Goal: Browse casually: Explore the website without a specific task or goal

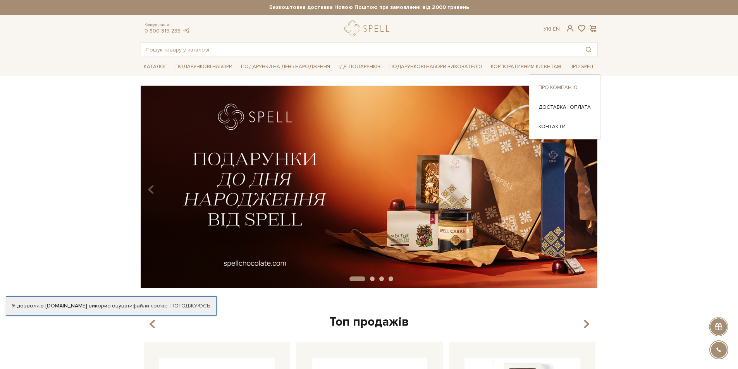
click at [558, 88] on link "Про компанію" at bounding box center [565, 87] width 52 height 7
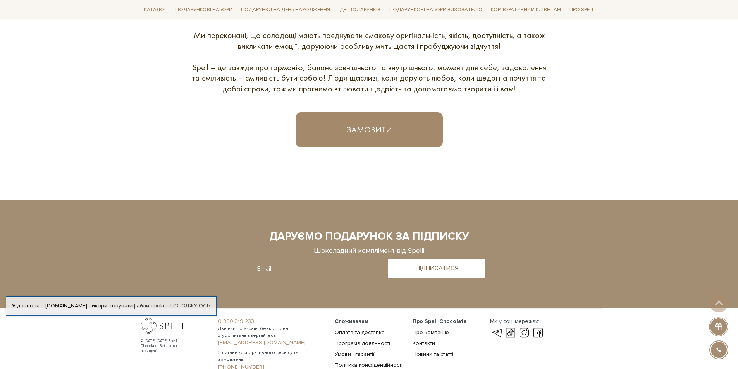
scroll to position [537, 0]
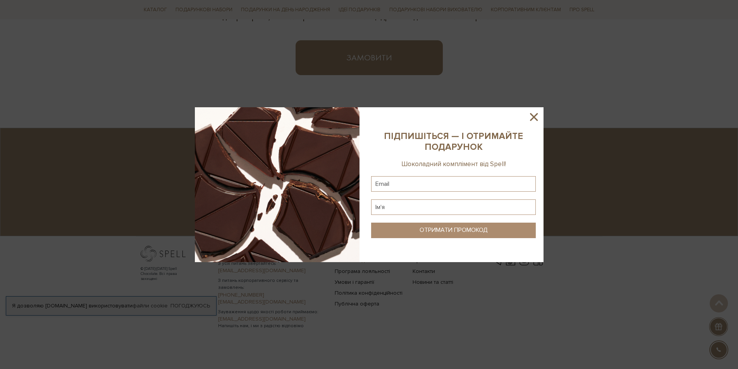
click at [356, 259] on div at bounding box center [369, 184] width 738 height 369
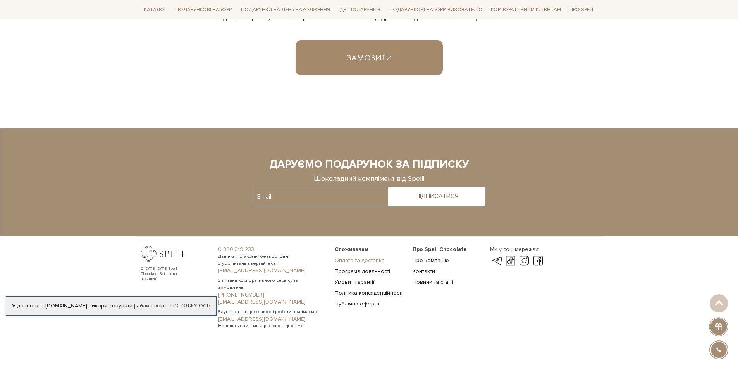
click at [367, 260] on link "Оплата та доставка" at bounding box center [360, 260] width 50 height 7
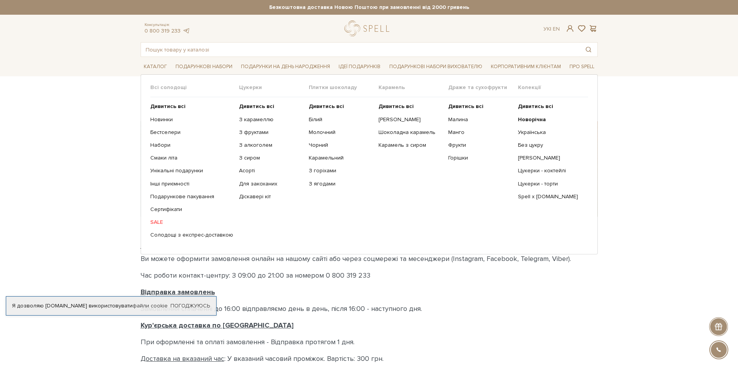
click at [157, 222] on link "SALE" at bounding box center [191, 222] width 83 height 7
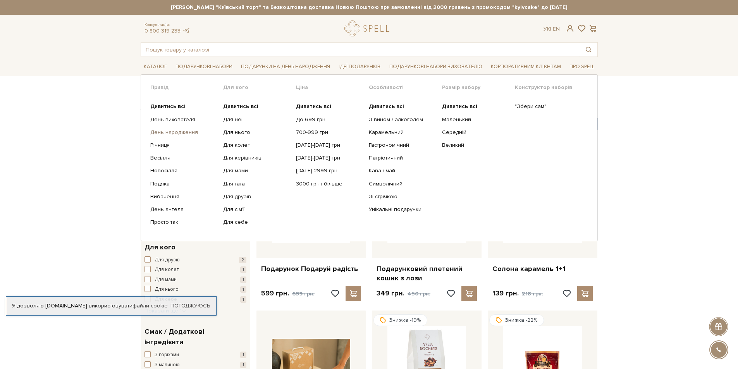
click at [160, 135] on link "День народження" at bounding box center [183, 132] width 67 height 7
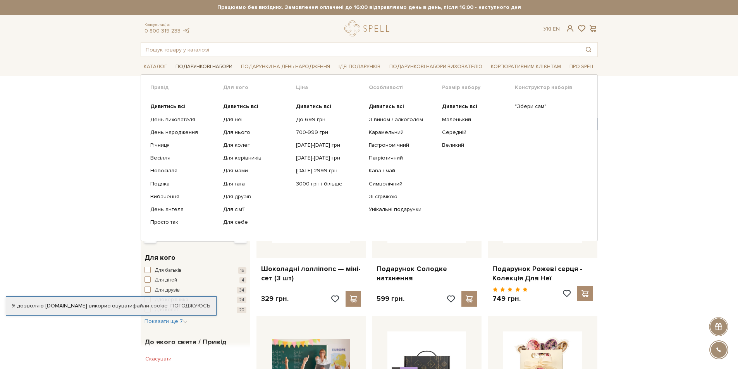
click at [214, 67] on link "Подарункові набори" at bounding box center [203, 67] width 63 height 12
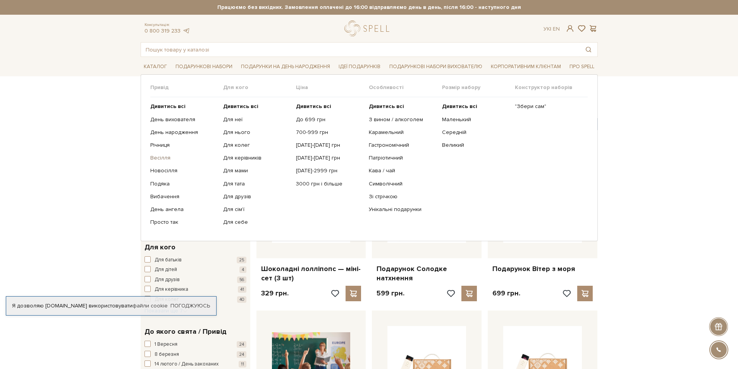
click at [164, 158] on link "Весілля" at bounding box center [183, 158] width 67 height 7
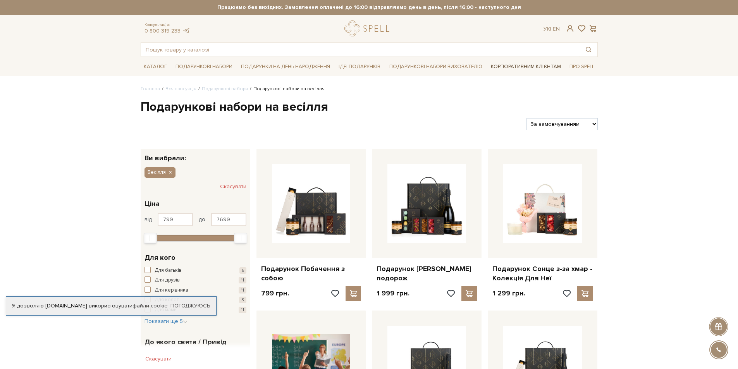
click at [518, 68] on link "Корпоративним клієнтам" at bounding box center [526, 66] width 76 height 13
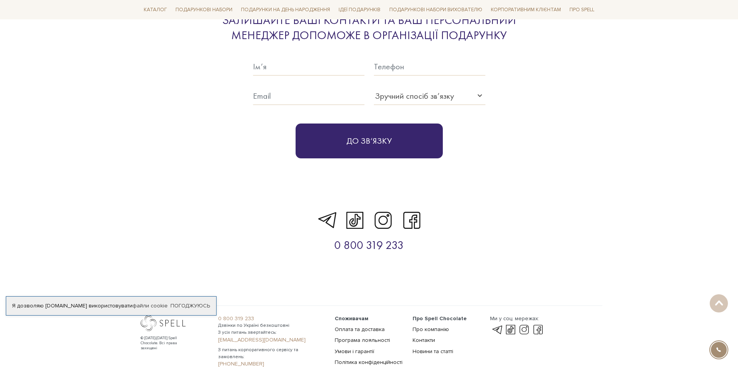
scroll to position [2578, 0]
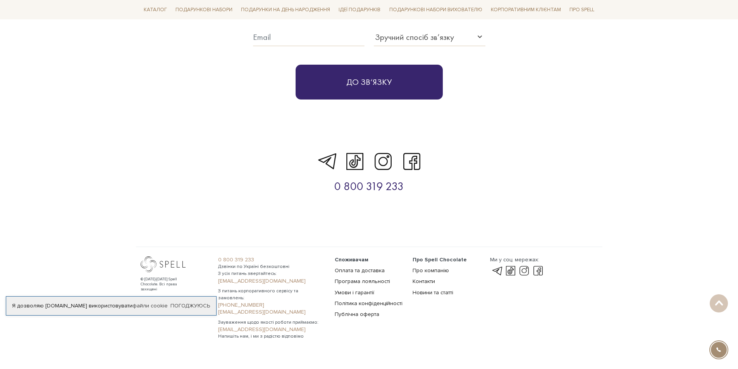
click at [162, 257] on div at bounding box center [167, 265] width 52 height 16
